Goal: Task Accomplishment & Management: Use online tool/utility

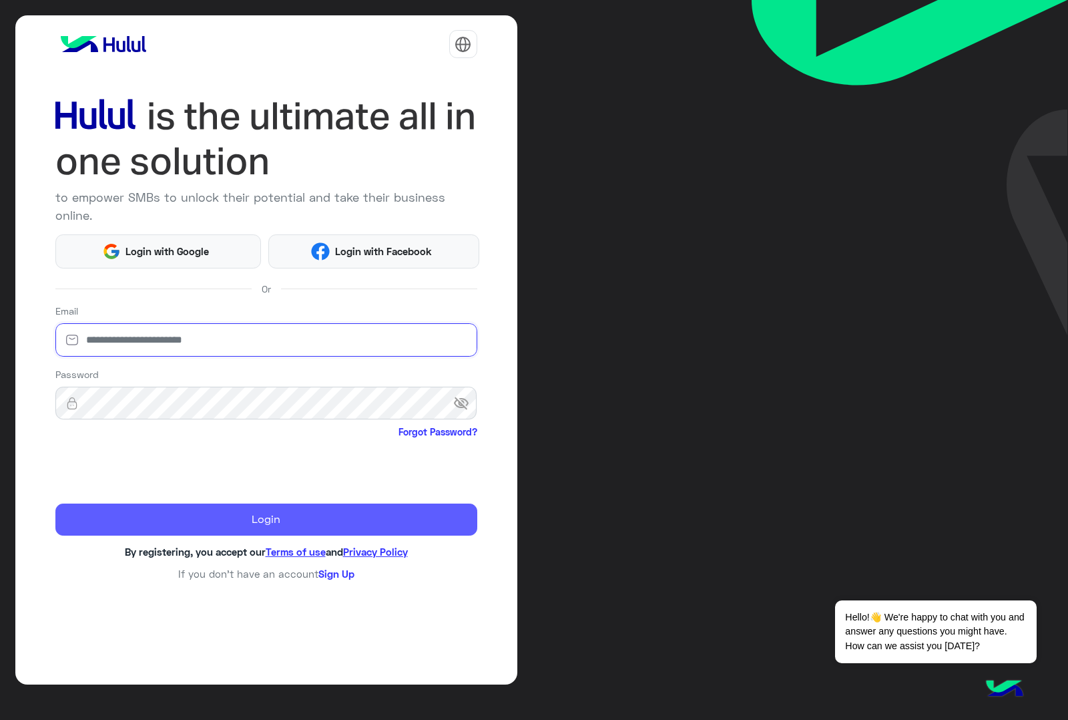
type input "**********"
click at [130, 508] on button "Login" at bounding box center [266, 519] width 422 height 32
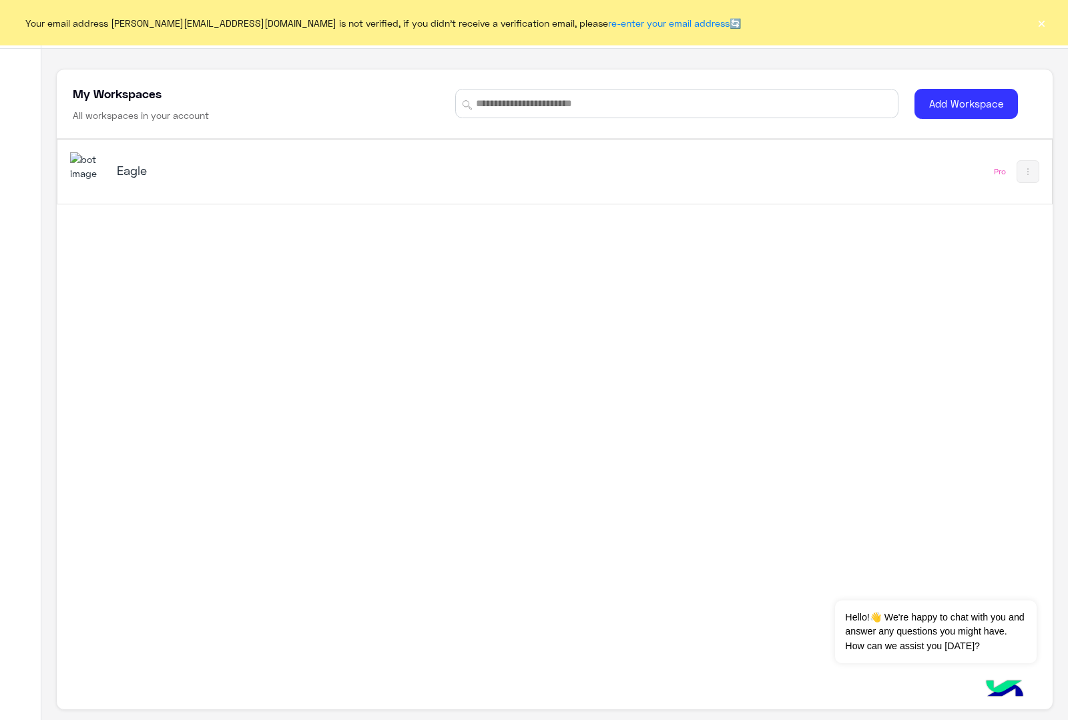
click at [198, 158] on div "Eagle" at bounding box center [361, 171] width 582 height 39
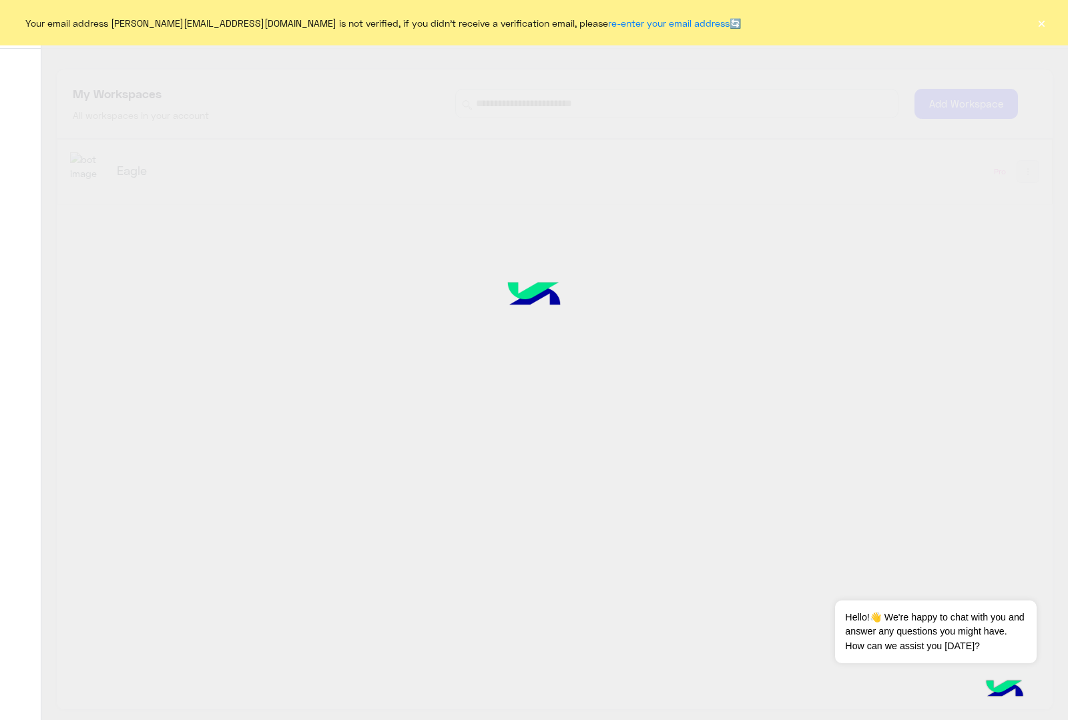
click at [1045, 25] on button "×" at bounding box center [1041, 22] width 13 height 13
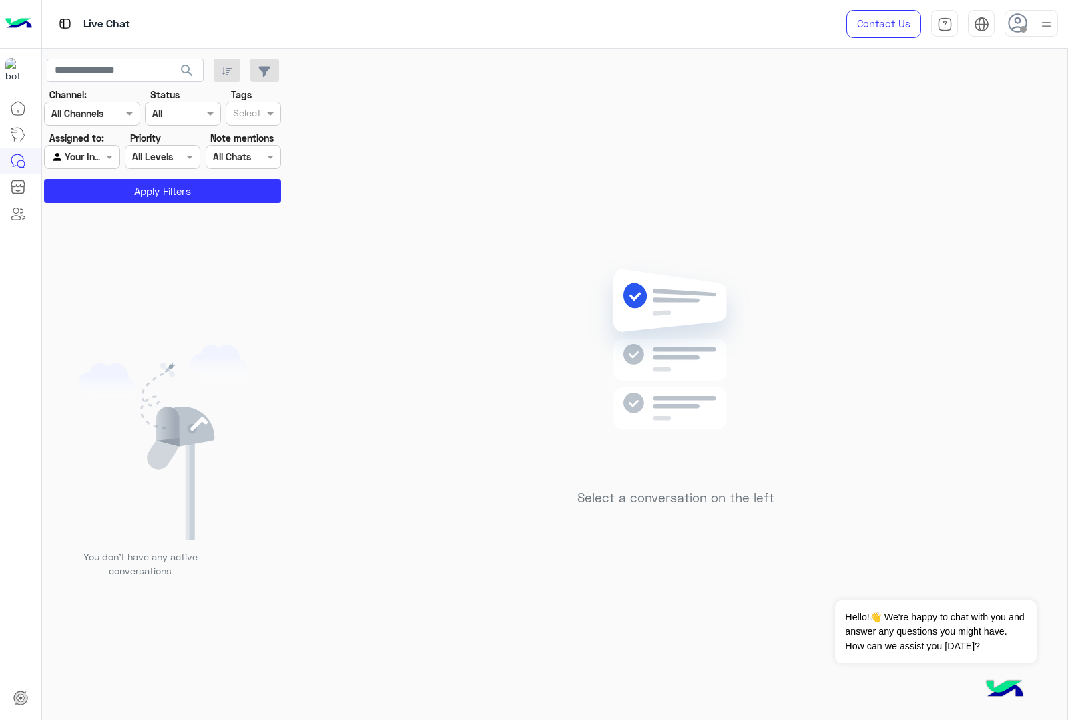
click at [1015, 23] on icon at bounding box center [1018, 23] width 20 height 20
click at [965, 95] on label "Online" at bounding box center [975, 102] width 146 height 24
click at [1052, 27] on img at bounding box center [1046, 24] width 15 height 15
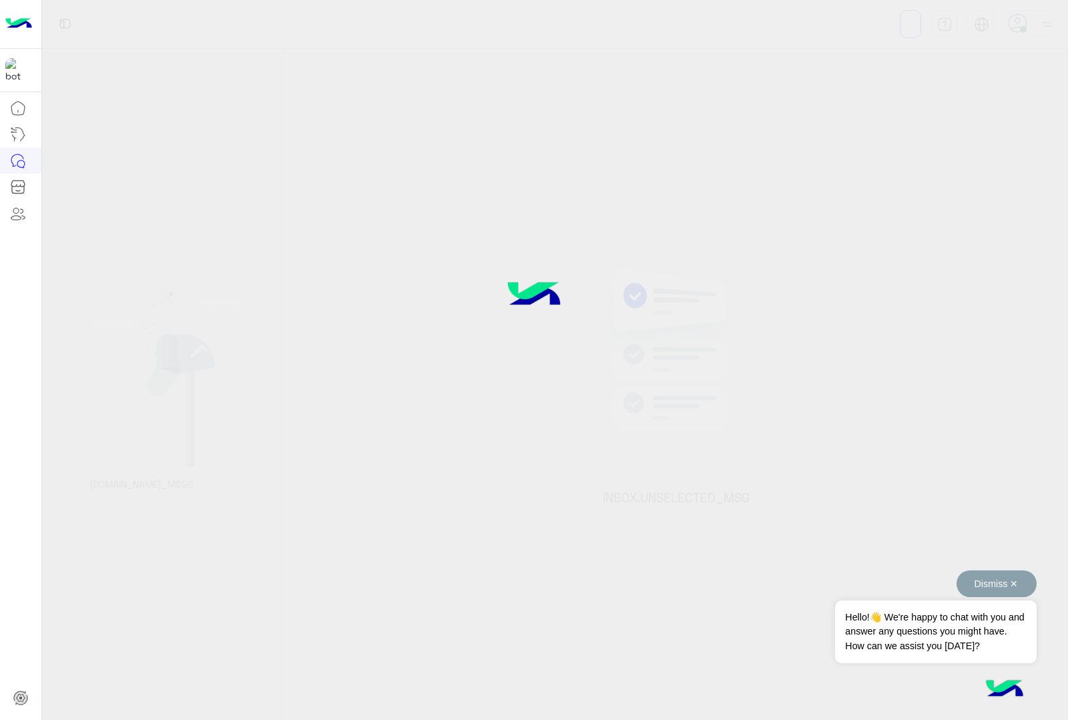
click at [1018, 580] on button "Dismiss ✕" at bounding box center [997, 583] width 80 height 27
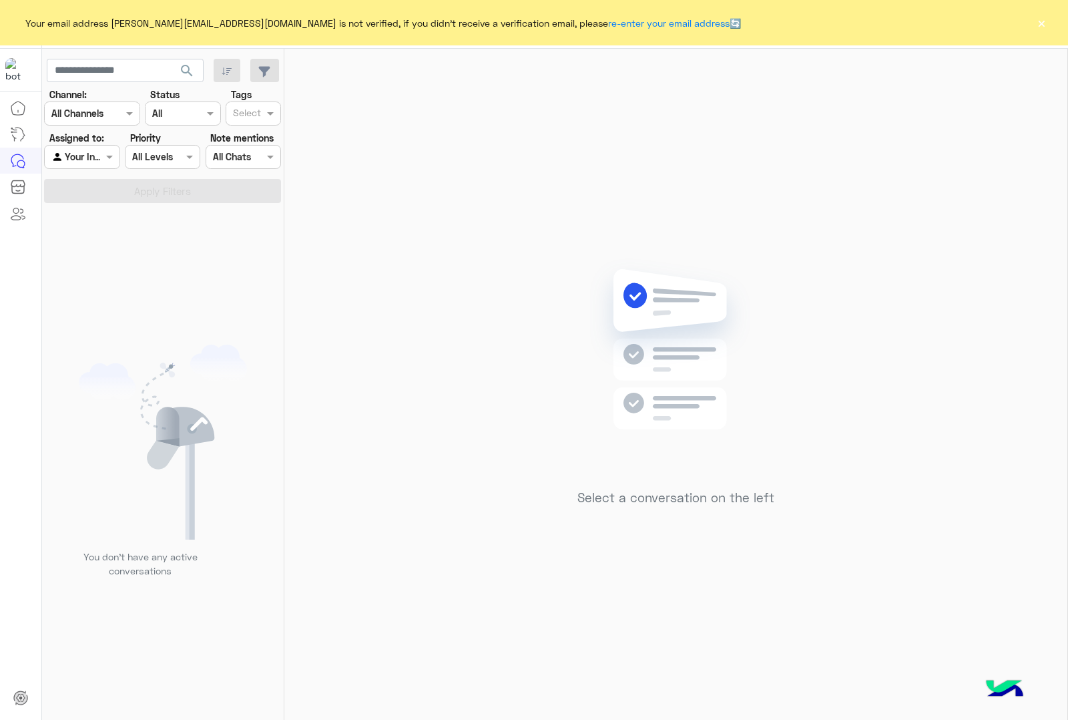
click at [1042, 25] on button "×" at bounding box center [1041, 22] width 13 height 13
